Goal: Information Seeking & Learning: Learn about a topic

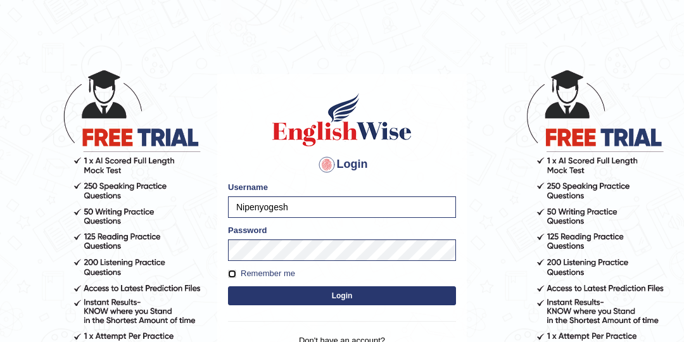
click at [232, 273] on input "Remember me" at bounding box center [232, 274] width 8 height 8
checkbox input "true"
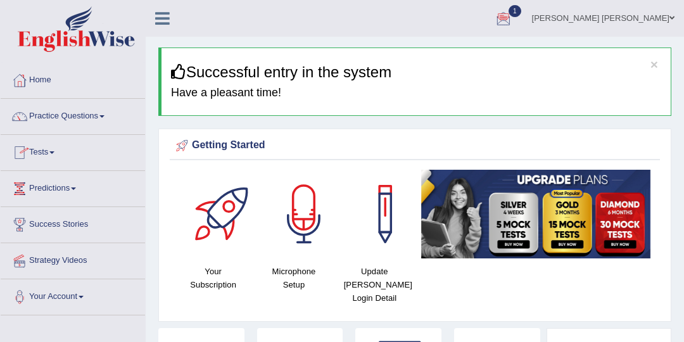
click at [58, 153] on link "Tests" at bounding box center [73, 151] width 144 height 32
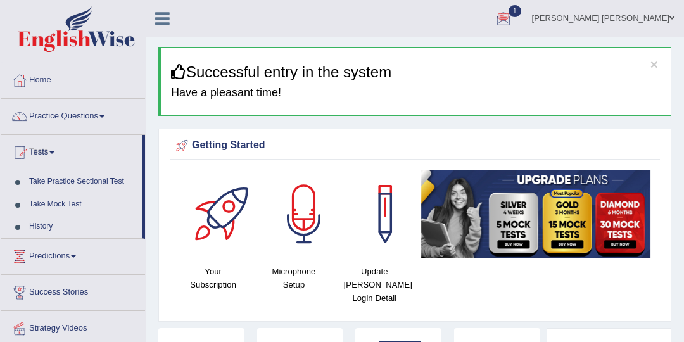
click at [172, 26] on link at bounding box center [163, 17] width 34 height 19
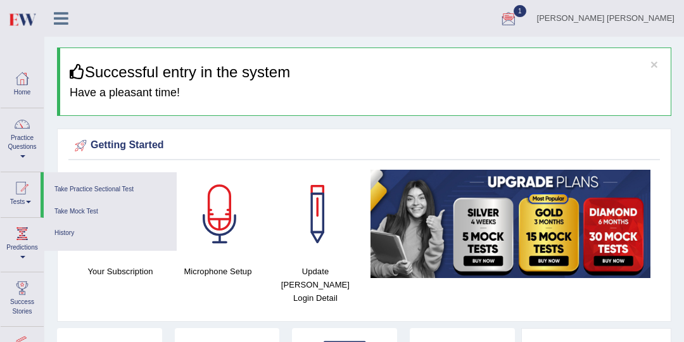
click at [626, 23] on link "Nipen Yogesh Mehta" at bounding box center [606, 16] width 156 height 33
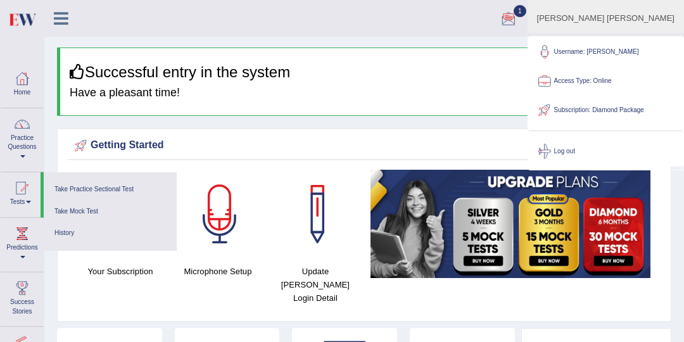
click at [422, 30] on ul "Nipen Yogesh Mehta Toggle navigation Username: Nipenyogesh Access Type: Online …" at bounding box center [460, 18] width 448 height 36
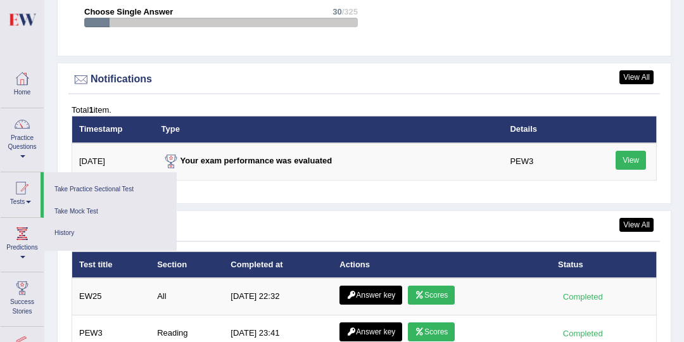
scroll to position [1623, 0]
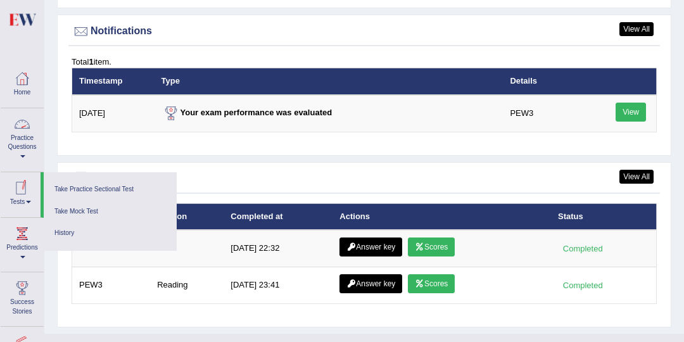
click at [23, 159] on link "Practice Questions" at bounding box center [22, 138] width 43 height 60
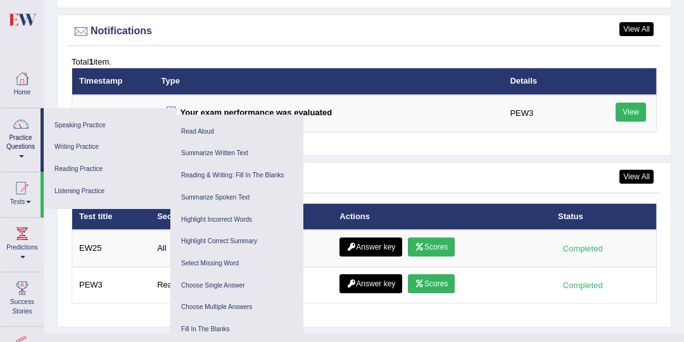
click at [60, 284] on div "View All Test History Test title Section Completed at Actions Status EW25 All 8…" at bounding box center [364, 245] width 614 height 166
click at [281, 56] on div "Total 1 item." at bounding box center [364, 62] width 585 height 12
click at [61, 239] on div "View All Test History Test title Section Completed at Actions Status EW25 All 8…" at bounding box center [364, 245] width 614 height 166
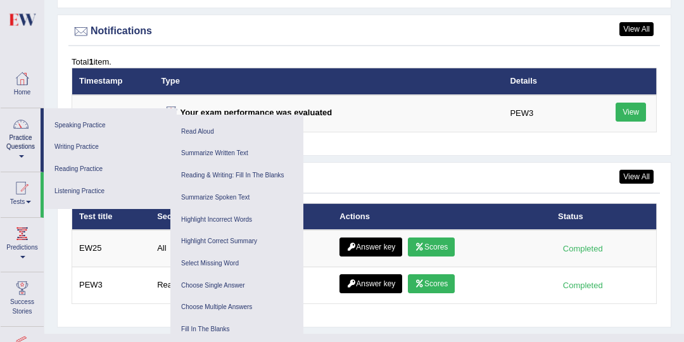
click at [356, 15] on div "View All Notifications Total 1 item. Timestamp Type Details 8/8/25 Your exam pe…" at bounding box center [364, 85] width 614 height 141
click at [20, 131] on div at bounding box center [20, 124] width 19 height 19
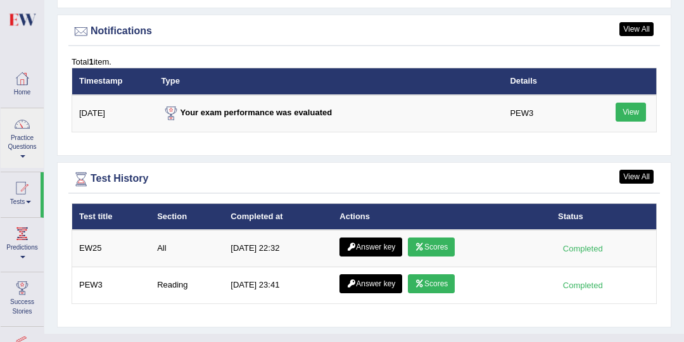
click at [62, 293] on div "View All Test History Test title Section Completed at Actions Status EW25 All 8…" at bounding box center [364, 245] width 614 height 166
click at [43, 212] on li "Tests Take Practice Sectional Test Take Mock Test History" at bounding box center [22, 195] width 43 height 46
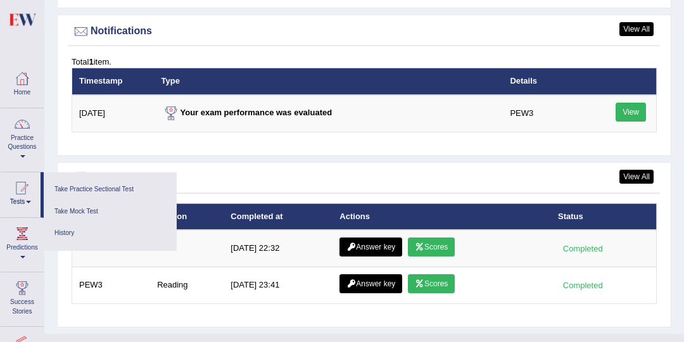
click at [71, 334] on div at bounding box center [342, 343] width 684 height 18
click at [41, 225] on link "Predictions" at bounding box center [22, 243] width 43 height 50
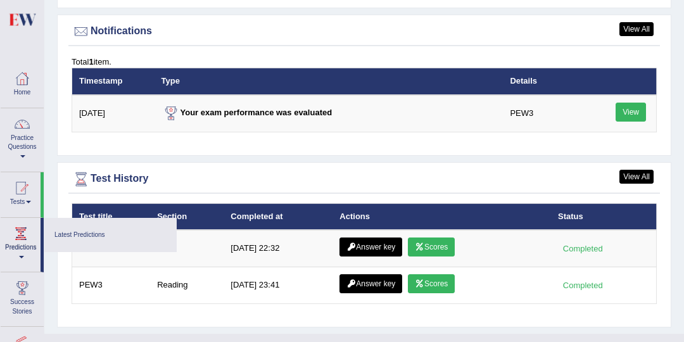
click at [42, 296] on link "Success Stories" at bounding box center [22, 297] width 43 height 50
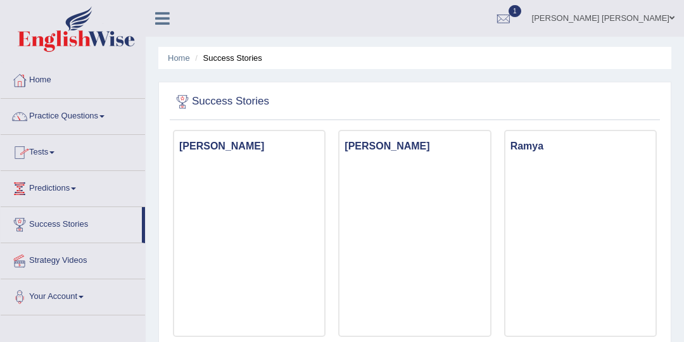
click at [58, 153] on link "Tests" at bounding box center [73, 151] width 144 height 32
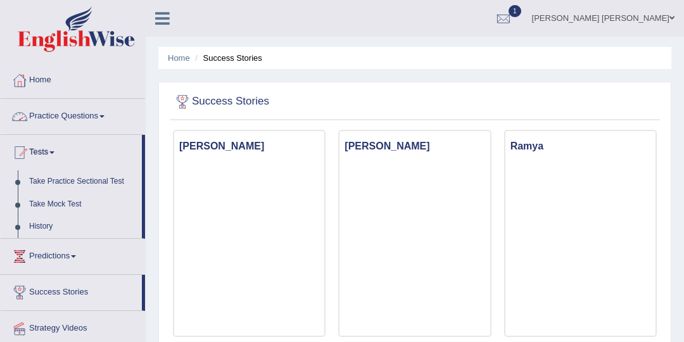
click at [104, 120] on link "Practice Questions" at bounding box center [73, 115] width 144 height 32
